Goal: Task Accomplishment & Management: Manage account settings

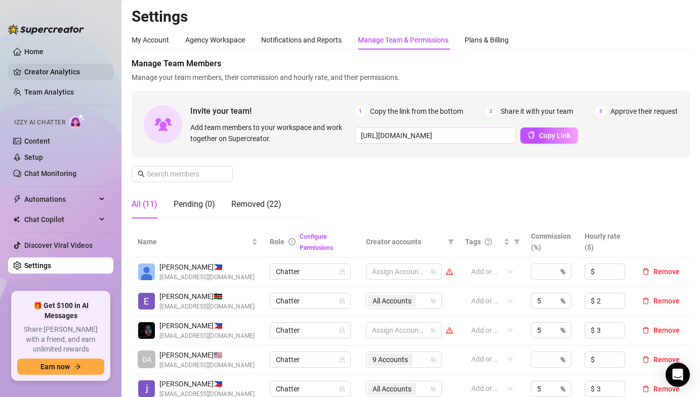
click at [65, 79] on link "Creator Analytics" at bounding box center [64, 72] width 81 height 16
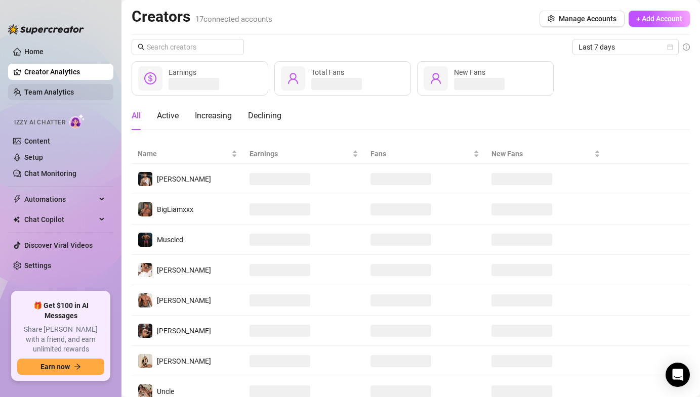
click at [60, 95] on link "Team Analytics" at bounding box center [49, 92] width 50 height 8
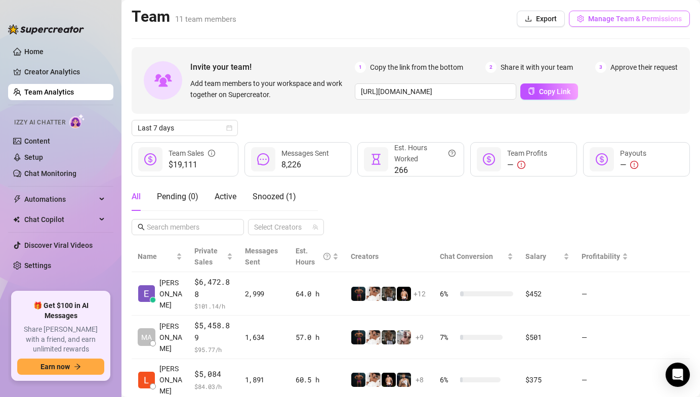
click at [629, 20] on span "Manage Team & Permissions" at bounding box center [635, 19] width 94 height 8
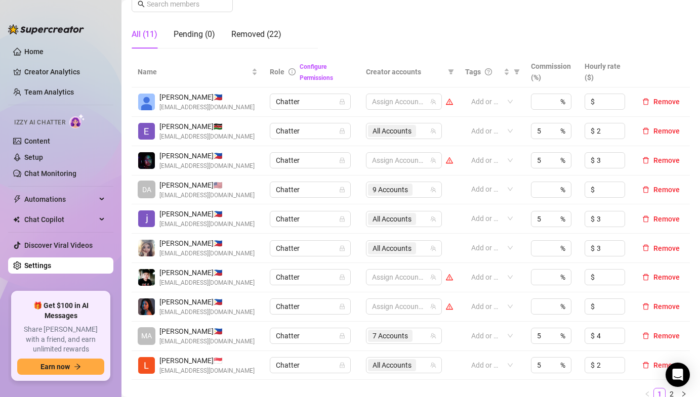
scroll to position [171, 0]
click at [378, 362] on span "All Accounts" at bounding box center [391, 364] width 39 height 11
click at [405, 369] on span "All Accounts" at bounding box center [391, 364] width 39 height 11
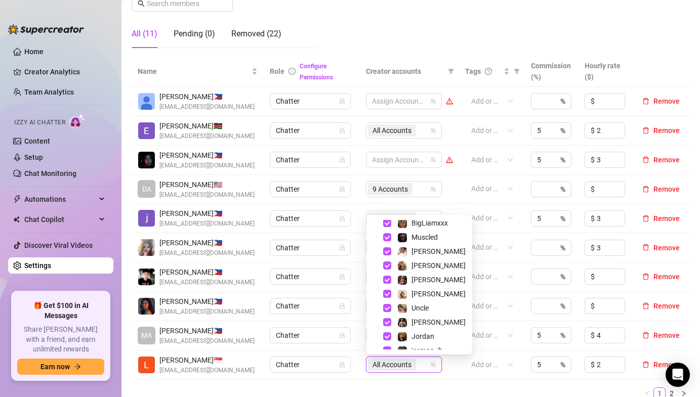
scroll to position [126, 0]
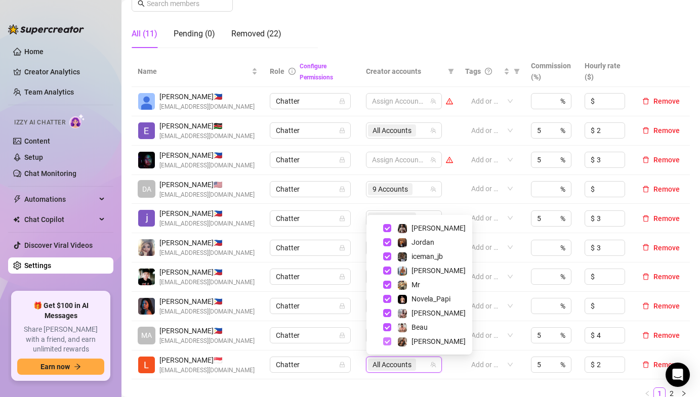
click at [387, 341] on span "Select tree node" at bounding box center [387, 342] width 8 height 8
checkbox input "false"
click at [389, 269] on span "Select tree node" at bounding box center [387, 271] width 8 height 8
click at [385, 256] on span "Select tree node" at bounding box center [387, 257] width 8 height 8
click at [387, 244] on span "Select tree node" at bounding box center [387, 242] width 8 height 8
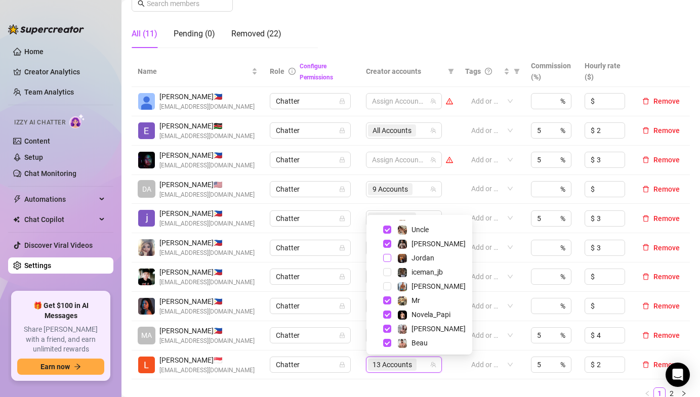
scroll to position [105, 0]
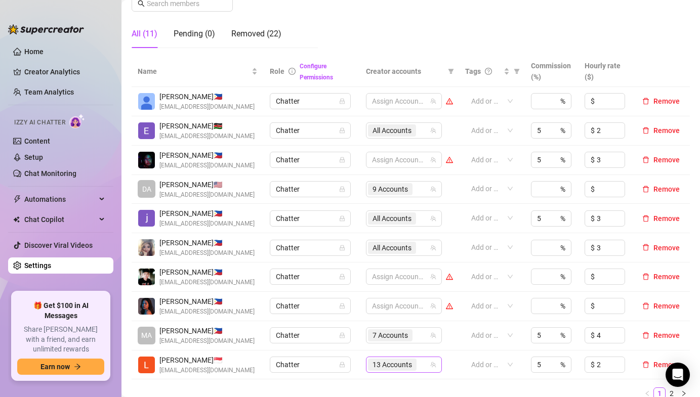
click at [390, 363] on span "13 Accounts" at bounding box center [391, 364] width 39 height 11
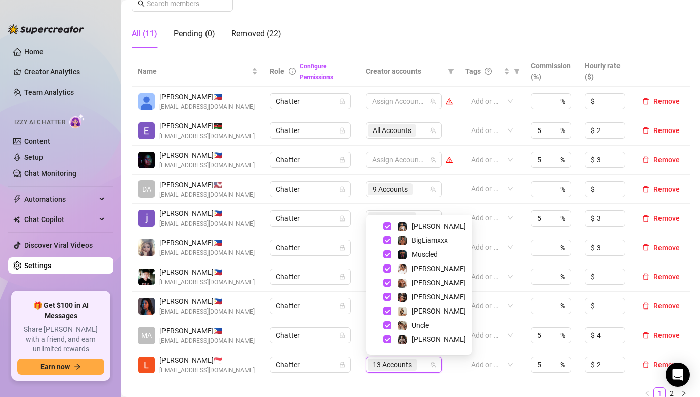
scroll to position [0, 0]
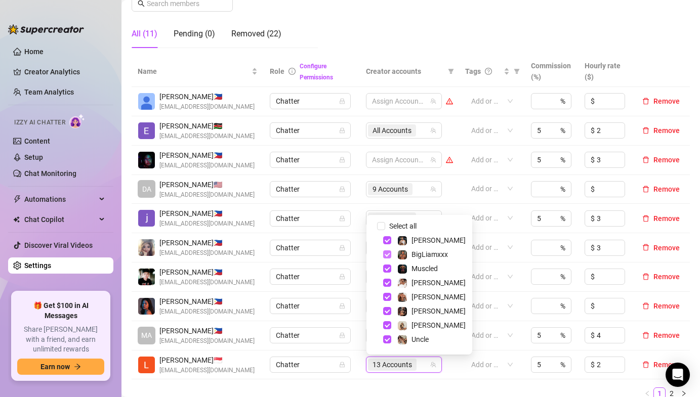
click at [383, 251] on span "Select tree node" at bounding box center [387, 255] width 8 height 8
click at [386, 265] on span "Select tree node" at bounding box center [387, 269] width 8 height 8
click at [389, 284] on span "Select tree node" at bounding box center [387, 283] width 8 height 8
click at [385, 312] on span "Select tree node" at bounding box center [387, 311] width 8 height 8
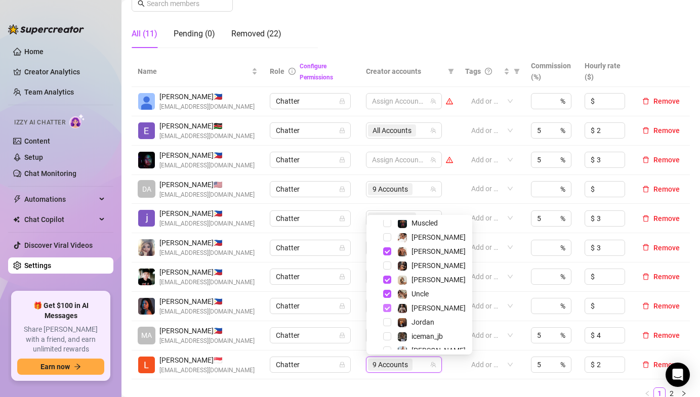
click at [386, 307] on span "Select tree node" at bounding box center [387, 308] width 8 height 8
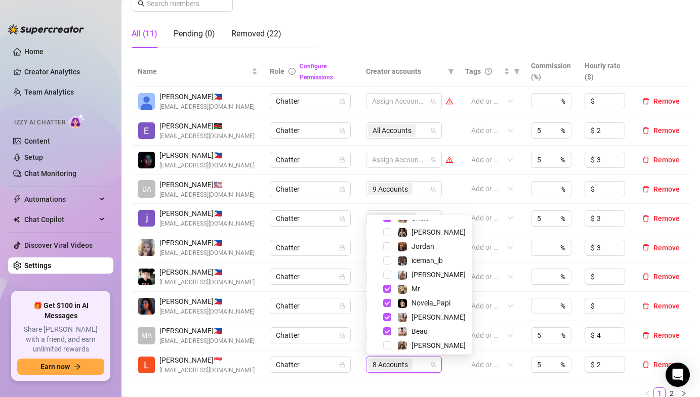
scroll to position [126, 0]
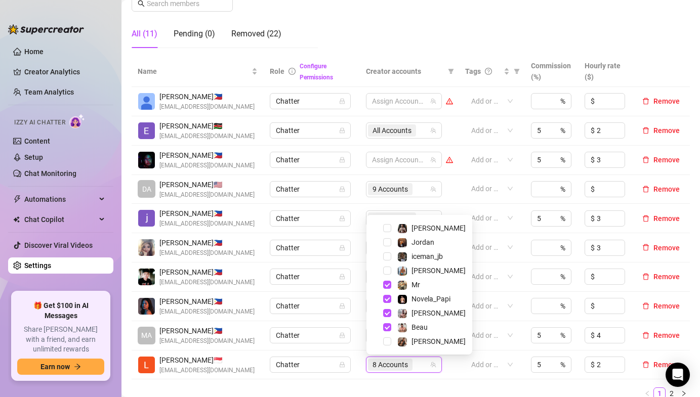
click at [359, 339] on td "Chatter" at bounding box center [312, 335] width 96 height 29
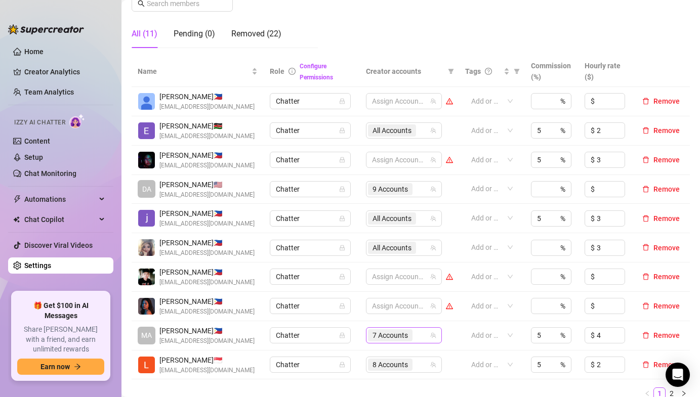
click at [380, 339] on span "7 Accounts" at bounding box center [389, 335] width 35 height 11
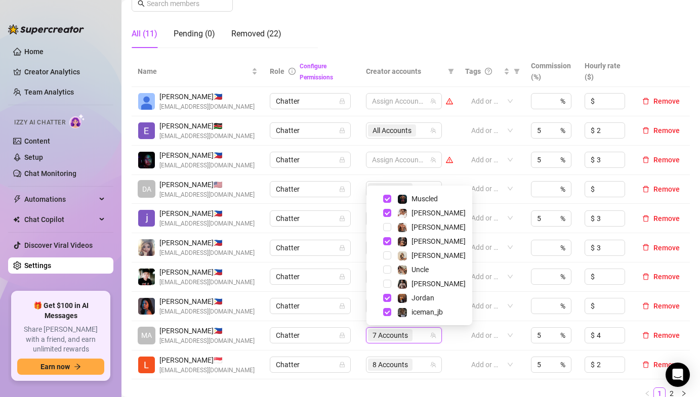
scroll to position [39, 0]
click at [353, 310] on td "Chatter" at bounding box center [312, 306] width 96 height 29
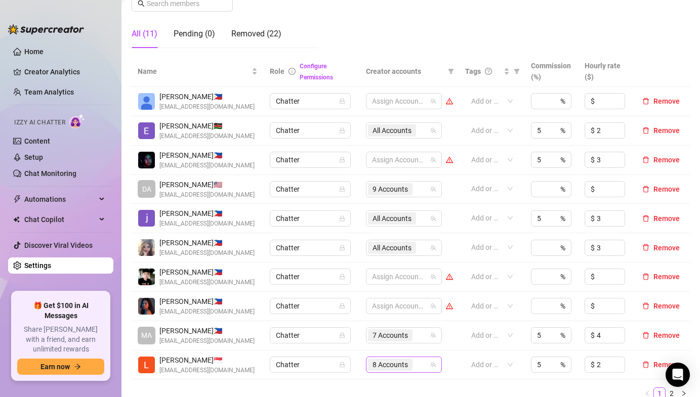
click at [376, 360] on span "8 Accounts" at bounding box center [389, 364] width 35 height 11
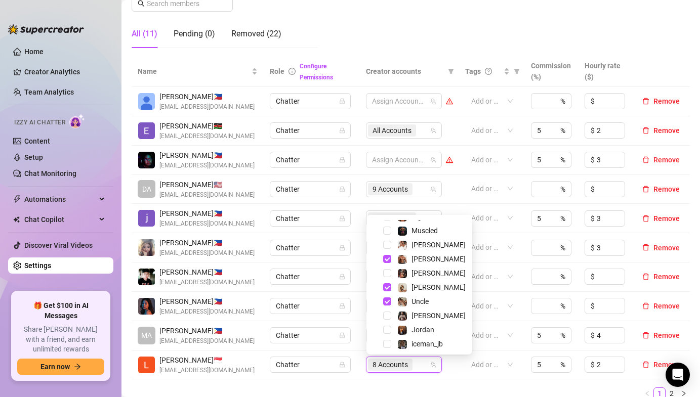
scroll to position [43, 0]
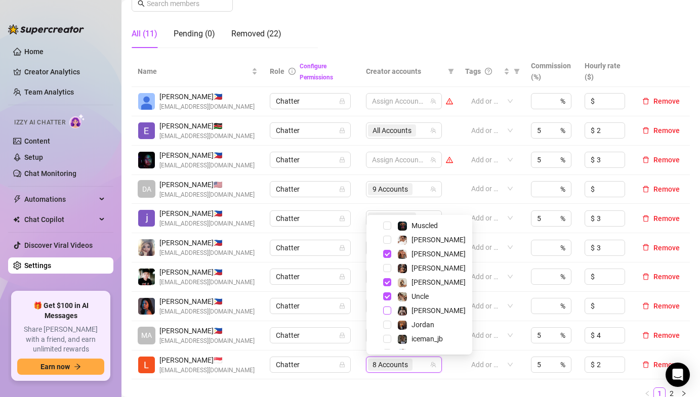
click at [386, 310] on span "Select tree node" at bounding box center [387, 311] width 8 height 8
click at [354, 324] on td "Chatter" at bounding box center [312, 335] width 96 height 29
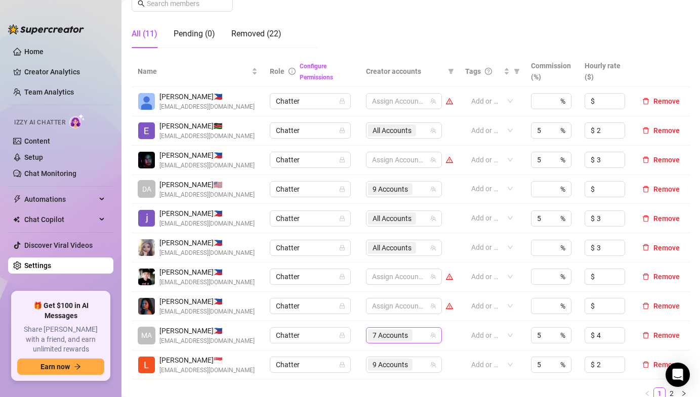
click at [383, 331] on span "7 Accounts" at bounding box center [389, 335] width 35 height 11
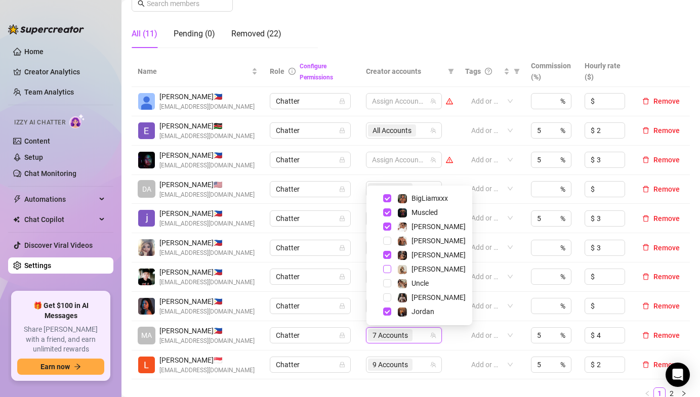
scroll to position [28, 0]
click at [358, 319] on td "Chatter" at bounding box center [312, 306] width 96 height 29
